Goal: Transaction & Acquisition: Book appointment/travel/reservation

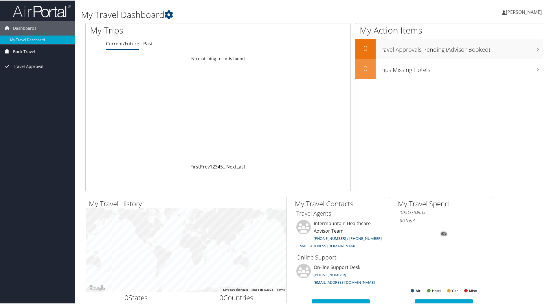
click at [27, 52] on span "Book Travel" at bounding box center [24, 51] width 22 height 14
click at [49, 74] on link "Book/Manage Online Trips" at bounding box center [37, 71] width 75 height 9
click at [29, 73] on link "Book/Manage Online Trips" at bounding box center [37, 71] width 75 height 9
